Goal: Communication & Community: Answer question/provide support

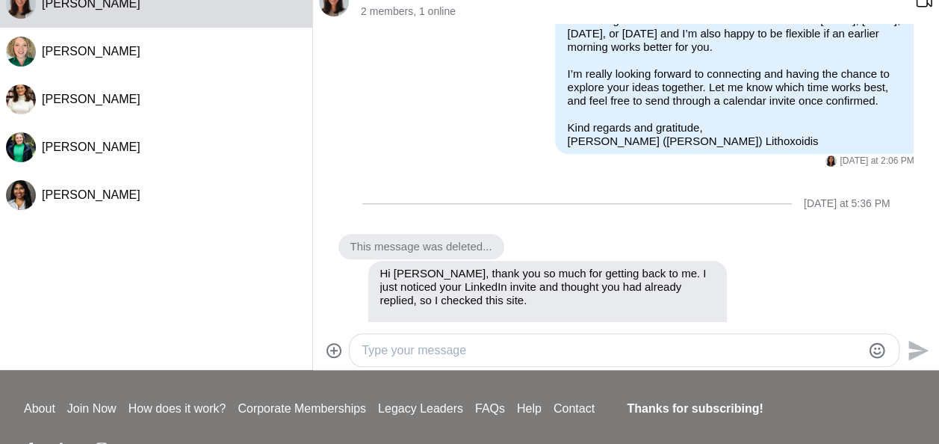
scroll to position [756, 0]
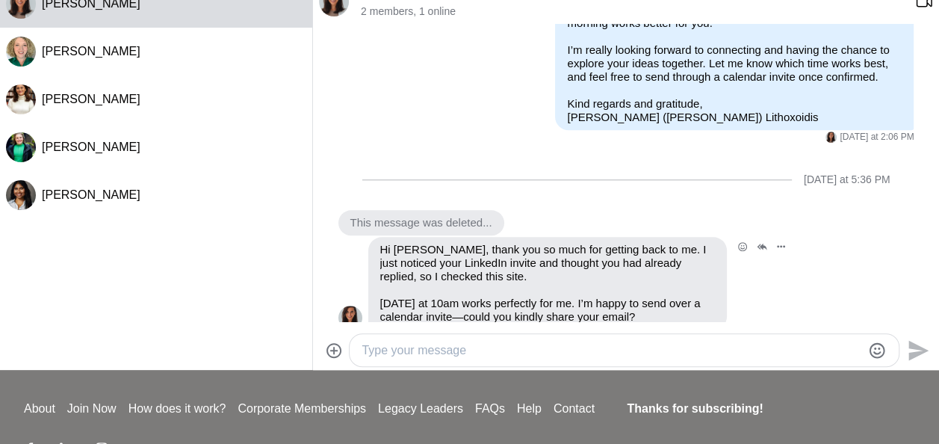
drag, startPoint x: 663, startPoint y: 286, endPoint x: 380, endPoint y: 220, distance: 290.2
click at [380, 243] on div "Hi [PERSON_NAME], thank you so much for getting back to me. I just noticed your…" at bounding box center [547, 283] width 335 height 81
copy div "Hi [PERSON_NAME], thank you so much for getting back to me. I just noticed your…"
click at [506, 350] on textarea "Type your message" at bounding box center [612, 350] width 500 height 18
paste textarea "Hi [Name], No worries at all, and I’m so sorry to do this, but unfortunately so…"
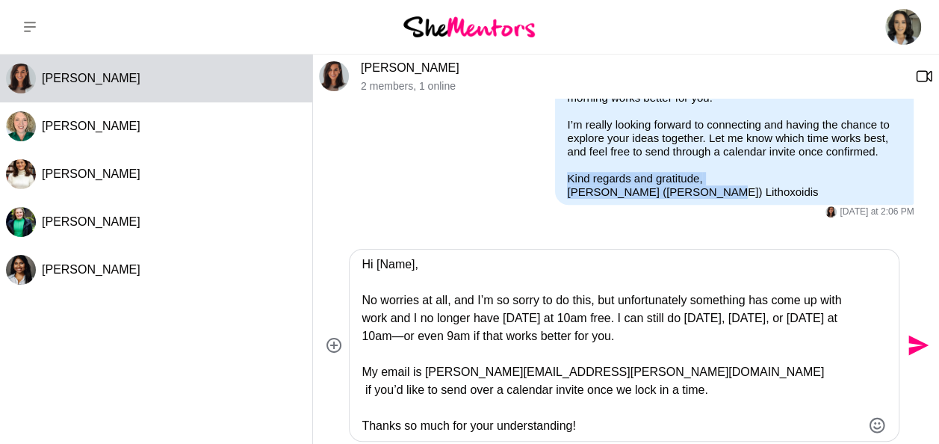
drag, startPoint x: 681, startPoint y: 165, endPoint x: 548, endPoint y: 148, distance: 134.1
click at [555, 148] on div "Hi [PERSON_NAME], good afternoon and apologies for the delayed response. We had…" at bounding box center [734, 37] width 359 height 335
copy p "Kind regards and gratitude, [PERSON_NAME] ([PERSON_NAME]) Lithoxoidis"
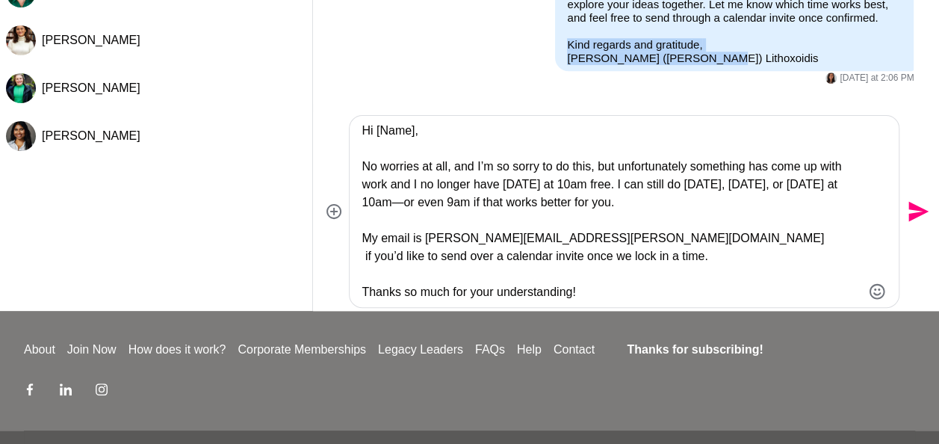
scroll to position [179, 0]
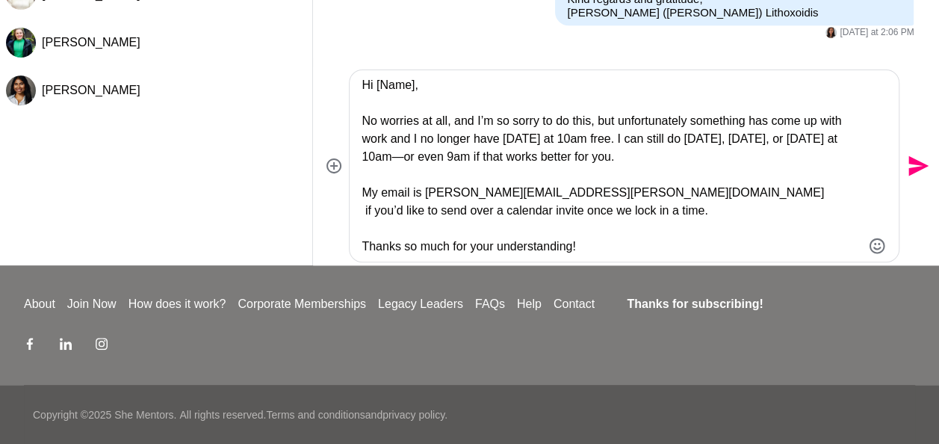
click at [593, 247] on textarea "Hi [Name], No worries at all, and I’m so sorry to do this, but unfortunately so…" at bounding box center [612, 165] width 500 height 179
paste textarea "Kind regards and gratitude, [PERSON_NAME] ([PERSON_NAME]) Lithoxoidis"
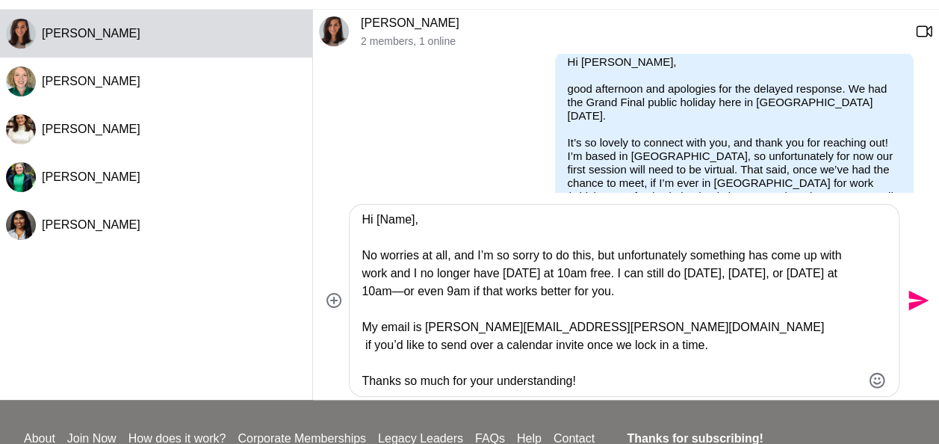
scroll to position [0, 0]
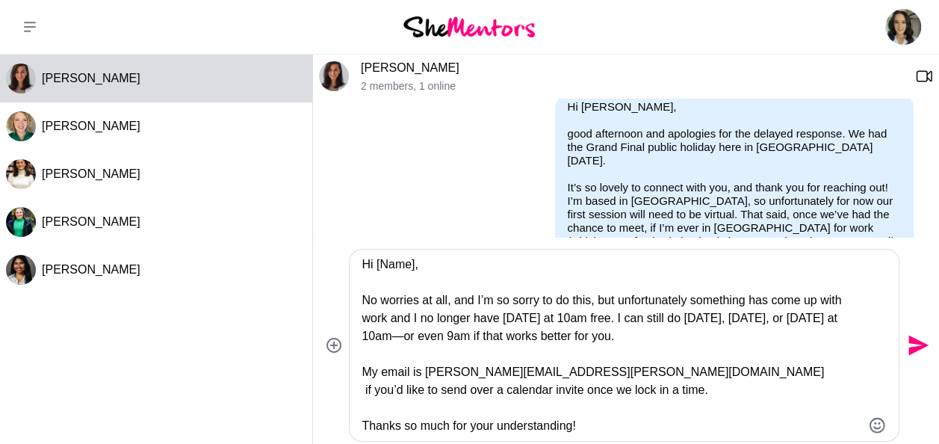
drag, startPoint x: 414, startPoint y: 265, endPoint x: 376, endPoint y: 262, distance: 38.2
click at [376, 262] on textarea "Hi [Name], No worries at all, and I’m so sorry to do this, but unfortunately so…" at bounding box center [612, 345] width 500 height 179
click at [539, 321] on textarea "Hi [PERSON_NAME], No worries at all, and I’m so sorry to do this, but unfortuna…" at bounding box center [612, 345] width 500 height 179
click at [715, 341] on textarea "Hi [PERSON_NAME], No worries at all, and I’m so sorry to do this, but unfortuna…" at bounding box center [612, 345] width 500 height 179
click at [450, 335] on textarea "Hi [PERSON_NAME], No worries at all, and I’m so sorry to do this, but unfortuna…" at bounding box center [612, 345] width 500 height 179
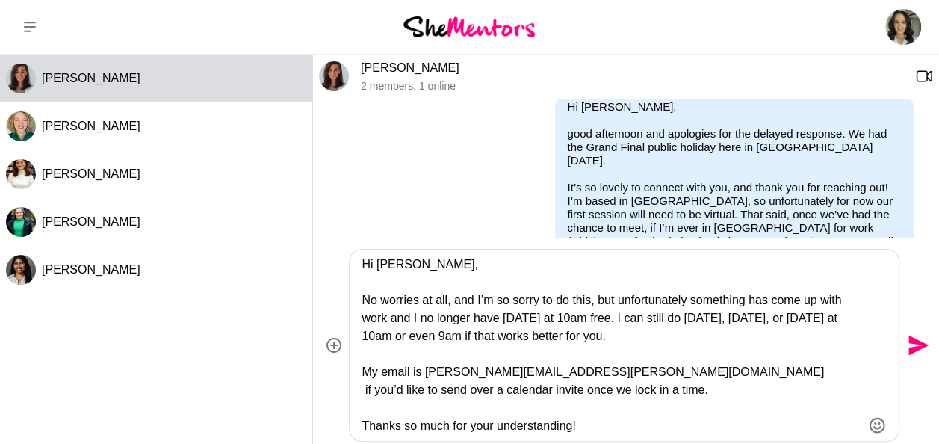
click at [689, 344] on textarea "Hi [PERSON_NAME], No worries at all, and I’m so sorry to do this, but unfortuna…" at bounding box center [612, 345] width 500 height 179
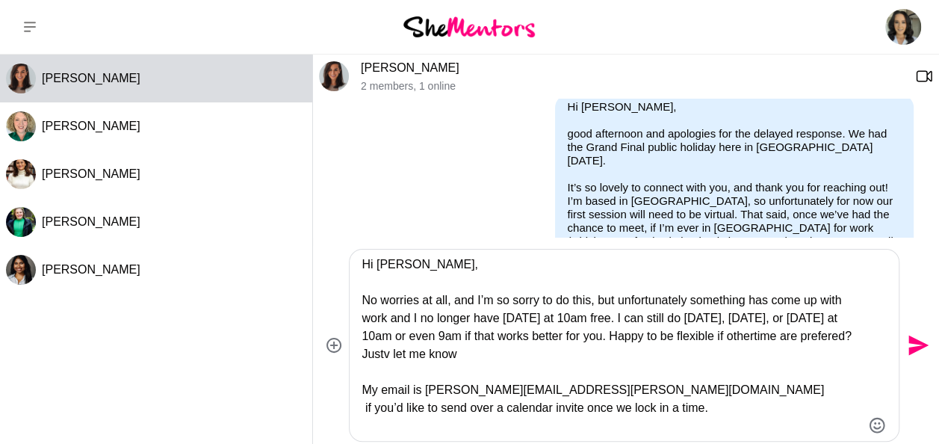
click at [805, 338] on textarea "Hi [PERSON_NAME], No worries at all, and I’m so sorry to do this, but unfortuna…" at bounding box center [612, 345] width 500 height 179
click at [594, 386] on textarea "Hi [PERSON_NAME], No worries at all, and I’m so sorry to do this, but unfortuna…" at bounding box center [612, 345] width 500 height 179
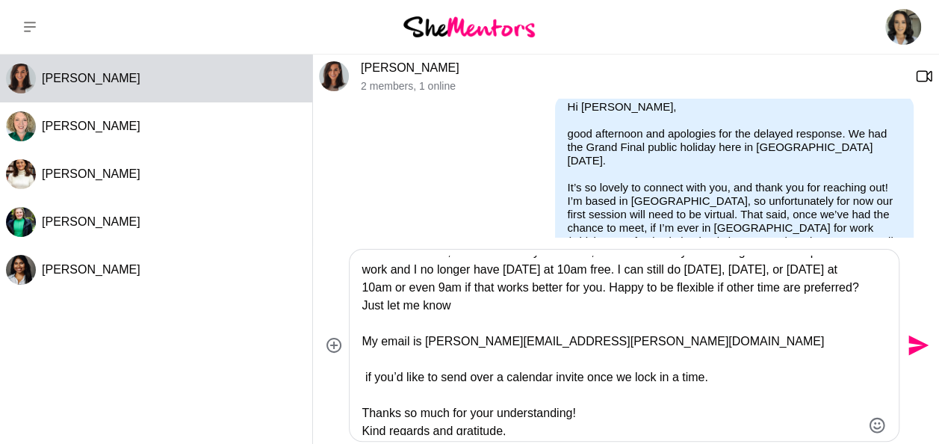
scroll to position [72, 0]
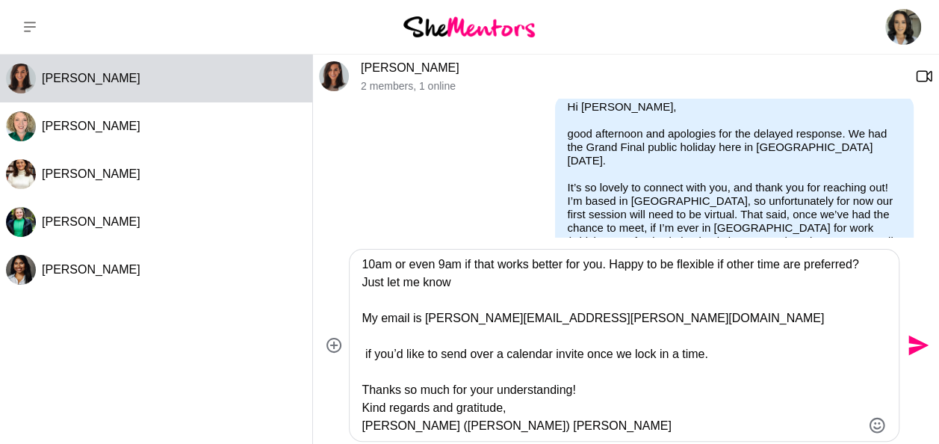
click at [367, 353] on textarea "Hi [PERSON_NAME], No worries at all, and I’m so sorry to do this, but unfortuna…" at bounding box center [612, 345] width 500 height 179
drag, startPoint x: 402, startPoint y: 353, endPoint x: 457, endPoint y: 361, distance: 55.9
click at [358, 353] on div "Hi [PERSON_NAME], No worries at all, and I’m so sorry to do this, but unfortuna…" at bounding box center [624, 345] width 549 height 191
drag, startPoint x: 427, startPoint y: 353, endPoint x: 358, endPoint y: 353, distance: 69.5
click at [358, 353] on div "Hi [PERSON_NAME], No worries at all, and I’m so sorry to do this, but unfortuna…" at bounding box center [624, 345] width 549 height 191
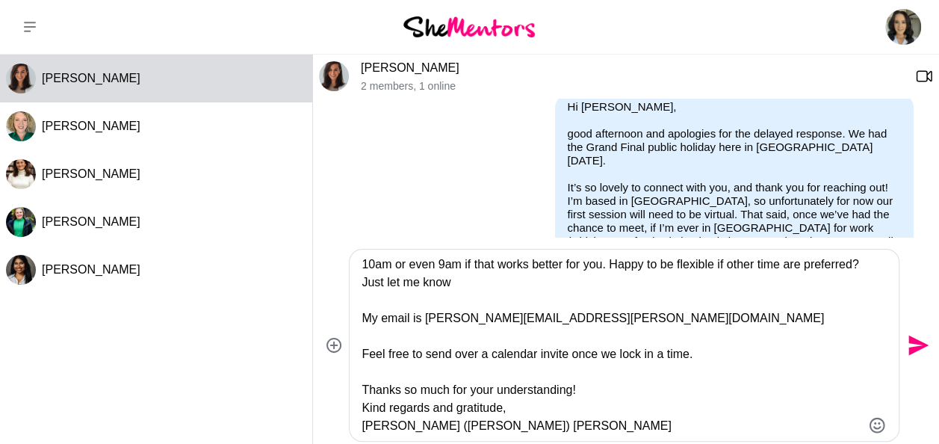
click at [643, 370] on textarea "Hi [PERSON_NAME], No worries at all, and I’m so sorry to do this, but unfortuna…" at bounding box center [612, 345] width 500 height 179
click at [733, 348] on textarea "Hi [PERSON_NAME], No worries at all, and I’m so sorry to do this, but unfortuna…" at bounding box center [612, 345] width 500 height 179
click at [726, 356] on textarea "Hi [PERSON_NAME], No worries at all, and I’m so sorry to do this, but unfortuna…" at bounding box center [612, 345] width 500 height 179
click at [641, 378] on textarea "Hi [PERSON_NAME], No worries at all, and I’m so sorry to do this, but unfortuna…" at bounding box center [612, 345] width 500 height 179
click at [592, 392] on textarea "Hi [PERSON_NAME], No worries at all, and I’m so sorry to do this, but unfortuna…" at bounding box center [612, 345] width 500 height 179
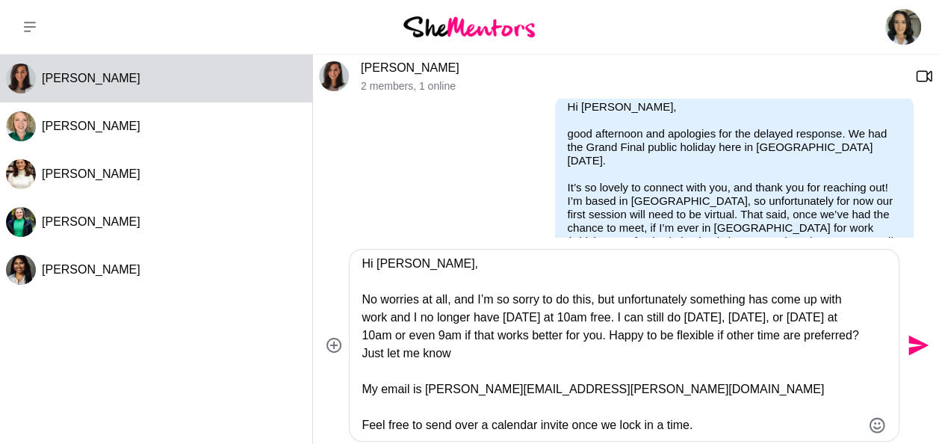
scroll to position [0, 0]
drag, startPoint x: 366, startPoint y: 299, endPoint x: 415, endPoint y: 303, distance: 48.8
click at [368, 299] on textarea "Hi [PERSON_NAME], No worries at all, and I’m so sorry to do this, but unfortuna…" at bounding box center [612, 345] width 500 height 179
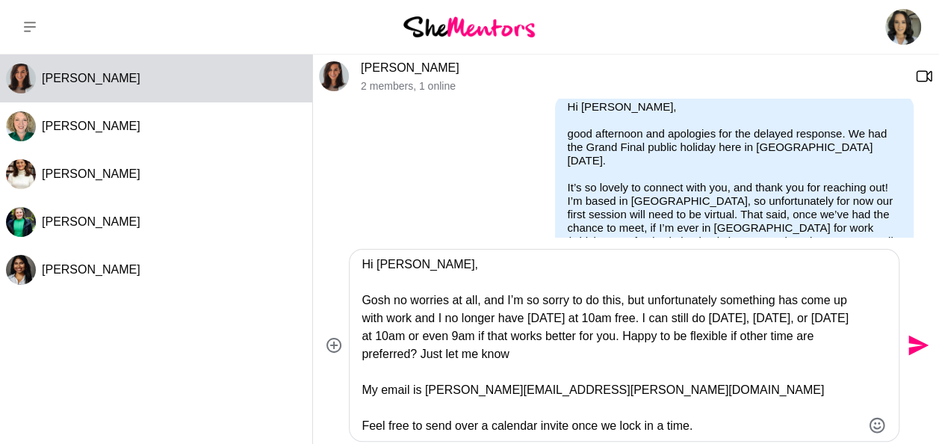
click at [628, 368] on textarea "Hi [PERSON_NAME], Gosh no worries at all, and I’m so sorry to do this, but unfo…" at bounding box center [612, 345] width 500 height 179
click at [450, 313] on textarea "Hi [PERSON_NAME], Gosh no worries at all, and I’m so sorry to do this, but unfo…" at bounding box center [612, 345] width 500 height 179
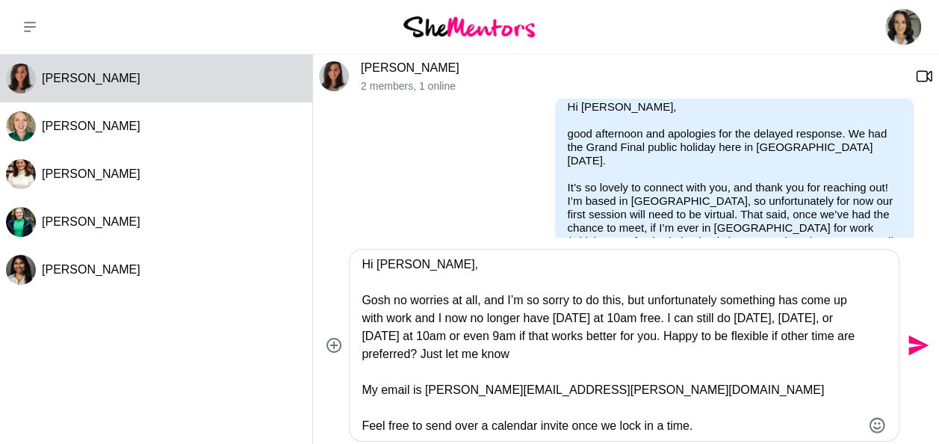
click at [768, 287] on textarea "Hi [PERSON_NAME], Gosh no worries at all, and I’m so sorry to do this, but unfo…" at bounding box center [612, 345] width 500 height 179
click at [770, 288] on textarea "Hi [PERSON_NAME], Gosh no worries at all, and I’m so sorry to do this, but unfo…" at bounding box center [612, 345] width 500 height 179
click at [411, 317] on textarea "Hi [PERSON_NAME], Gosh no worries at all, and I’m so sorry to do this, but unfo…" at bounding box center [612, 345] width 500 height 179
drag, startPoint x: 415, startPoint y: 319, endPoint x: 799, endPoint y: 354, distance: 385.7
click at [799, 354] on textarea "Hi [PERSON_NAME], Gosh no worries at all, and I’m so sorry to do this, but unfo…" at bounding box center [612, 345] width 500 height 179
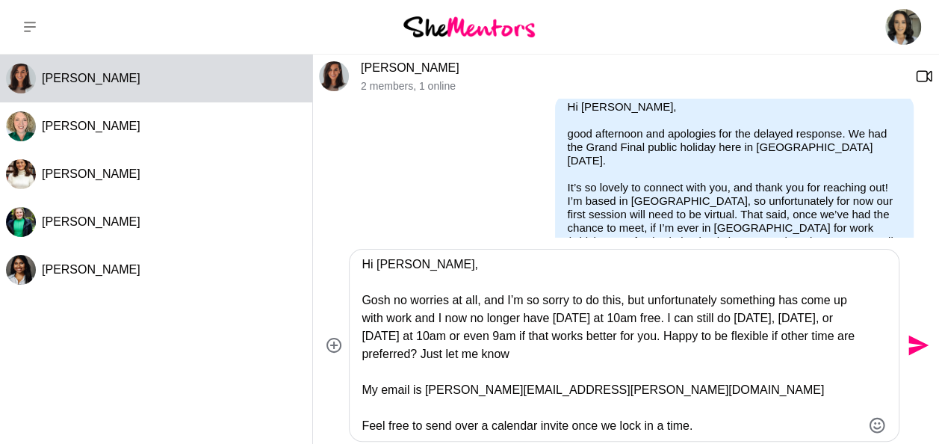
click at [590, 366] on textarea "Hi [PERSON_NAME], Gosh no worries at all, and I’m so sorry to do this, but unfo…" at bounding box center [612, 345] width 500 height 179
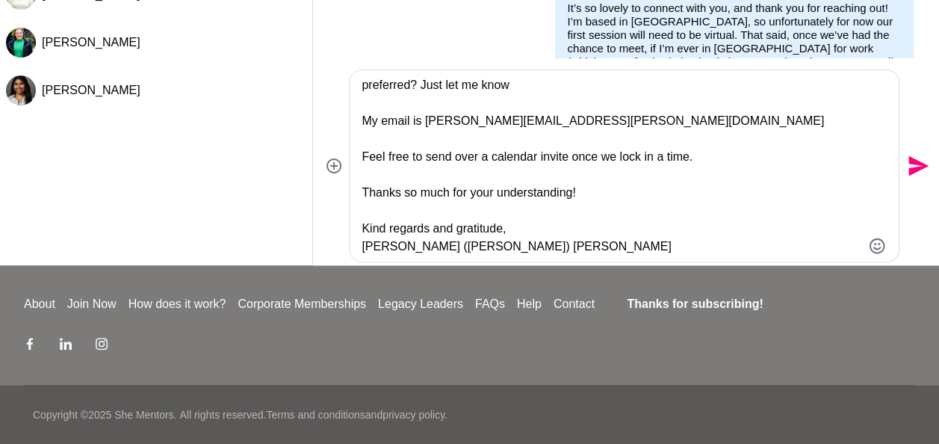
scroll to position [30, 0]
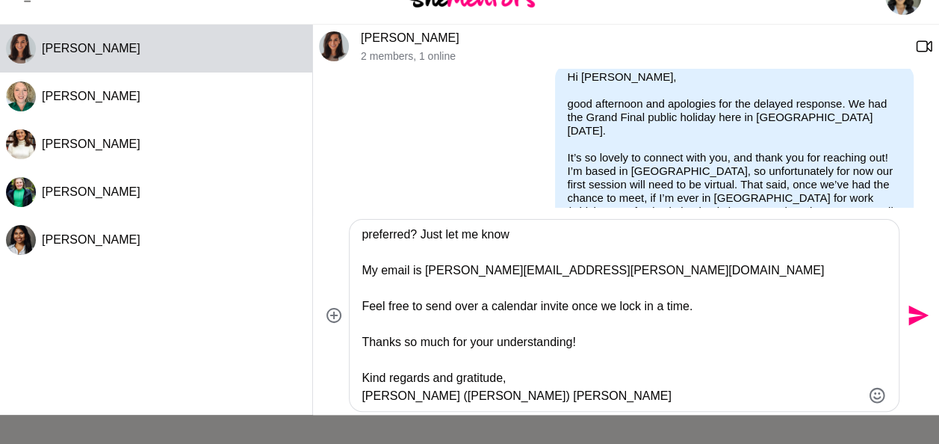
click at [608, 342] on textarea "Hi [PERSON_NAME], Gosh no worries at all, and I’m so sorry to do this, but unfo…" at bounding box center [612, 315] width 500 height 179
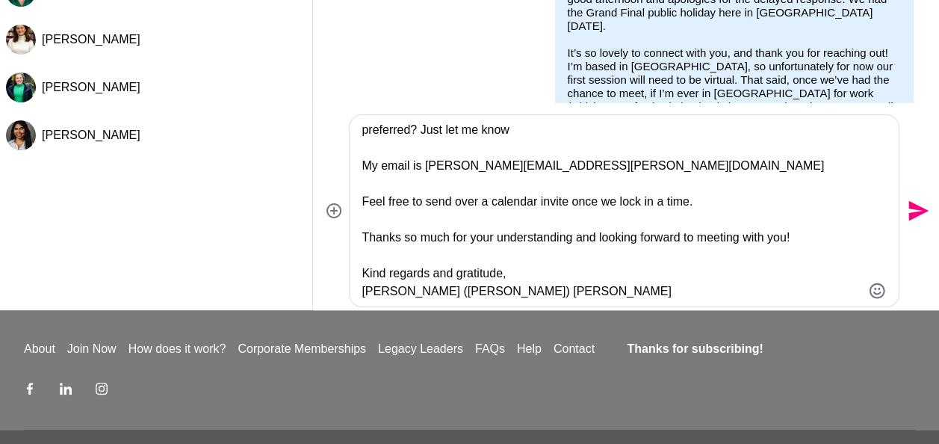
scroll to position [179, 0]
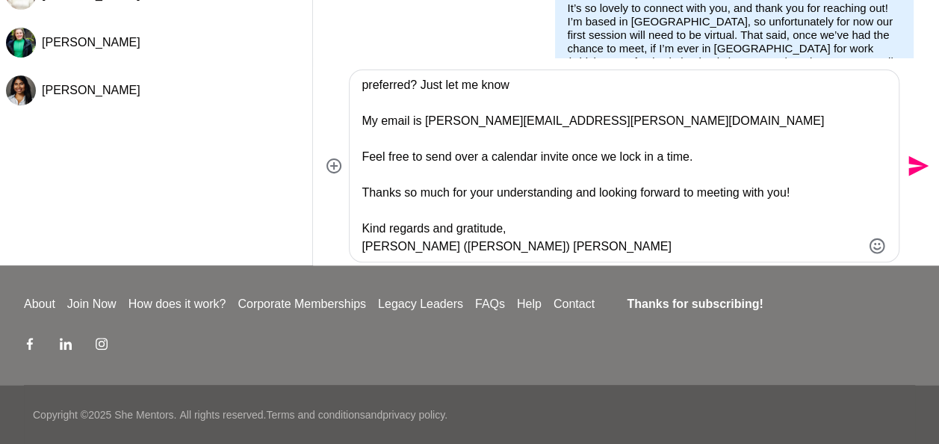
type textarea "Hi [PERSON_NAME], Gosh no worries at all, and I’m so sorry to do this, but unfo…"
click at [913, 179] on button "Send" at bounding box center [917, 166] width 34 height 34
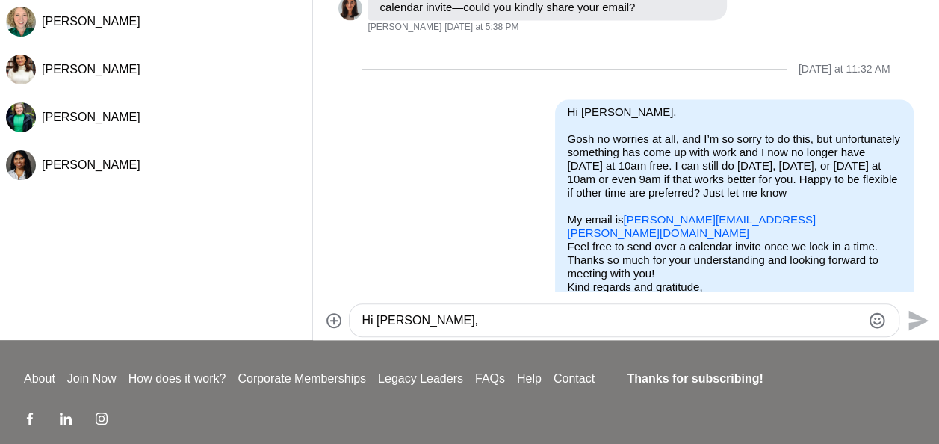
scroll to position [0, 0]
